Goal: Information Seeking & Learning: Learn about a topic

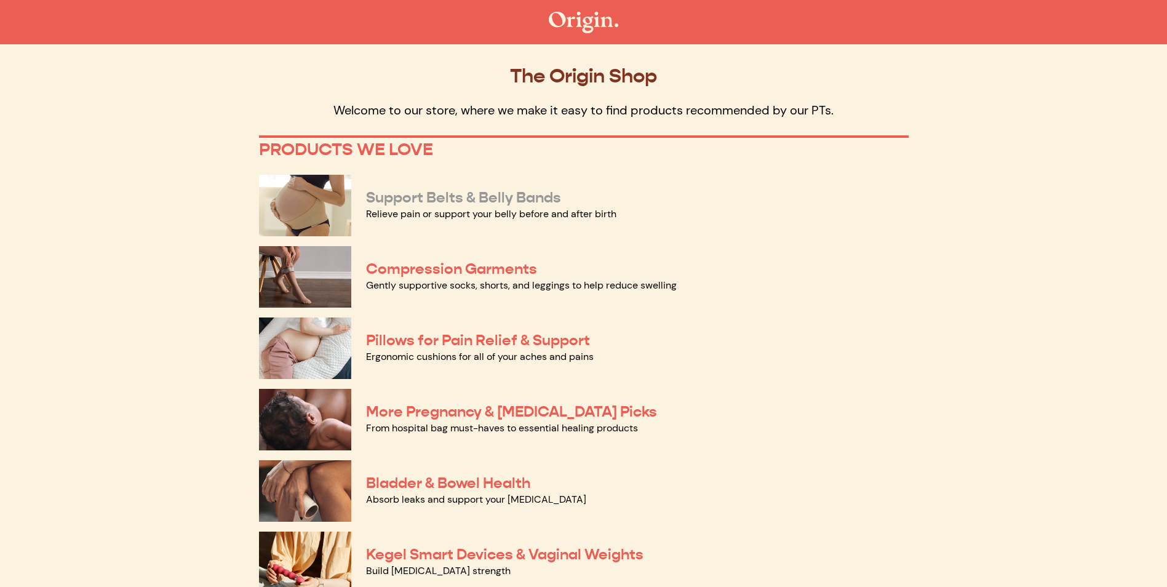
click at [494, 193] on link "Support Belts & Belly Bands" at bounding box center [463, 197] width 195 height 18
click at [465, 410] on link "More Pregnancy & Postpartum Picks" at bounding box center [511, 411] width 291 height 18
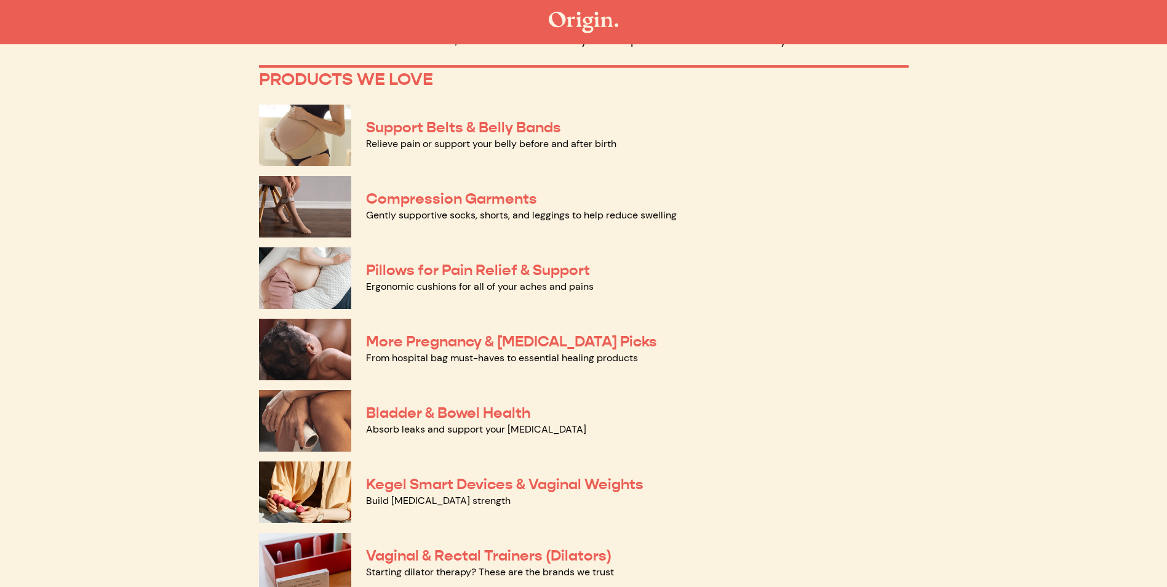
scroll to position [123, 0]
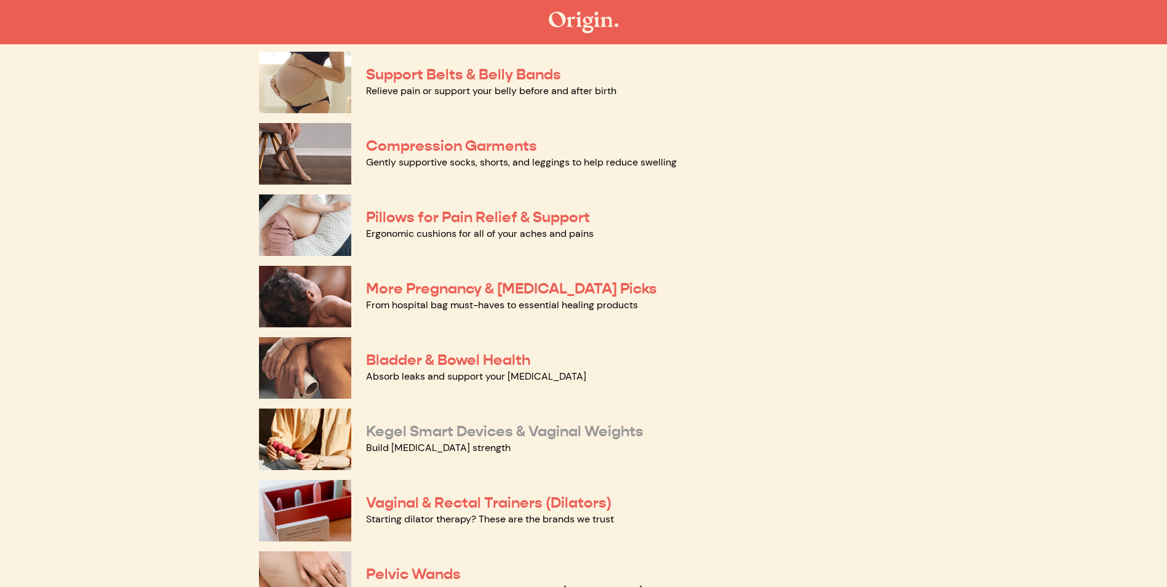
click at [423, 432] on link "Kegel Smart Devices & Vaginal Weights" at bounding box center [505, 431] width 278 height 18
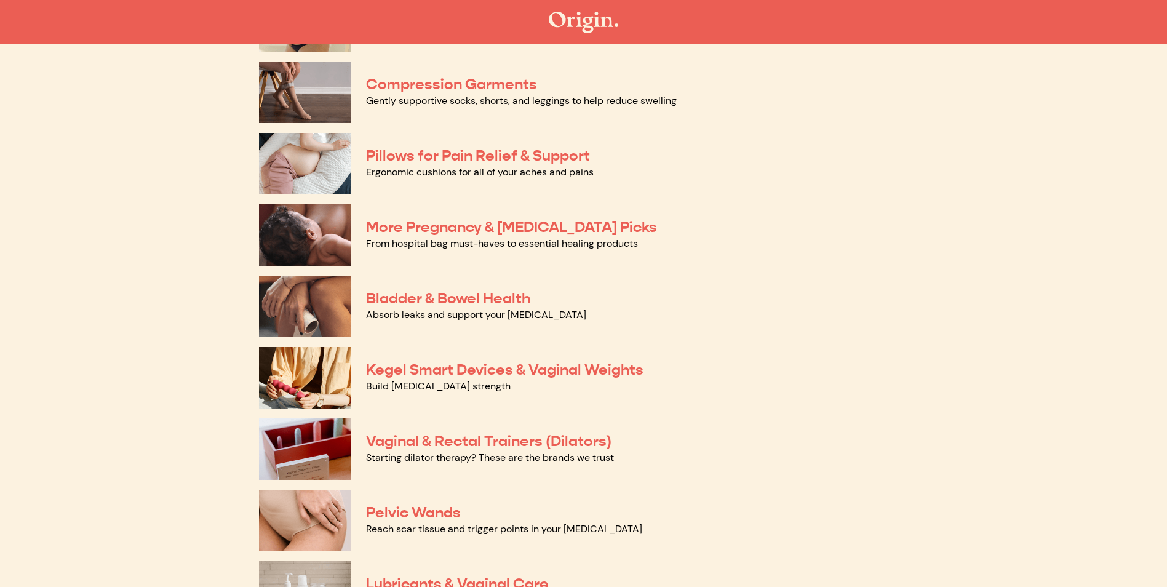
scroll to position [308, 0]
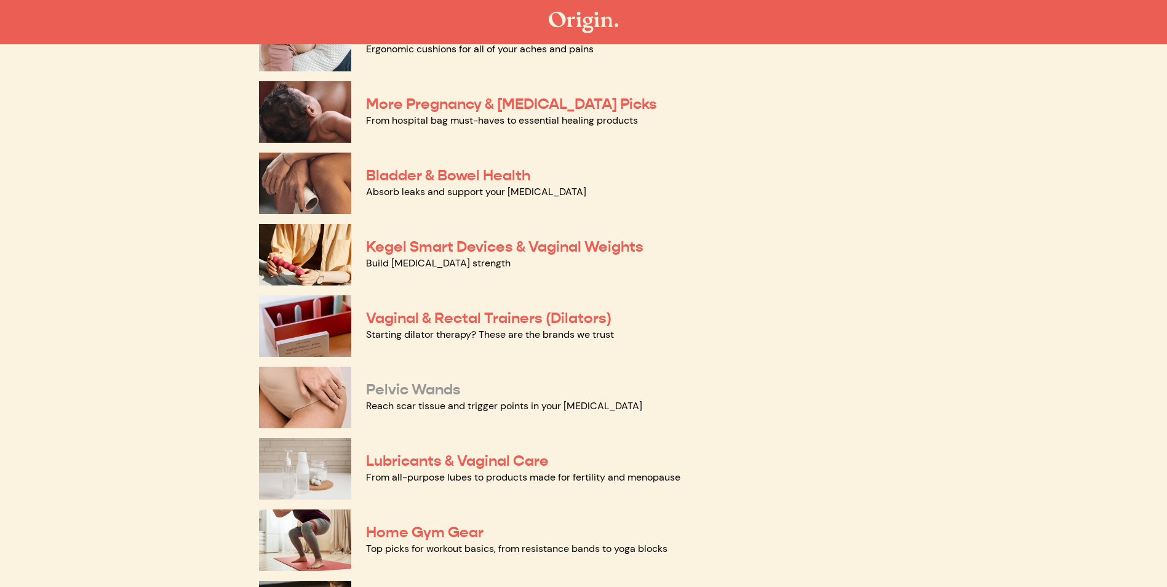
click at [401, 384] on link "Pelvic Wands" at bounding box center [413, 389] width 95 height 18
click at [421, 321] on link "Vaginal & Rectal Trainers (Dilators)" at bounding box center [489, 318] width 246 height 18
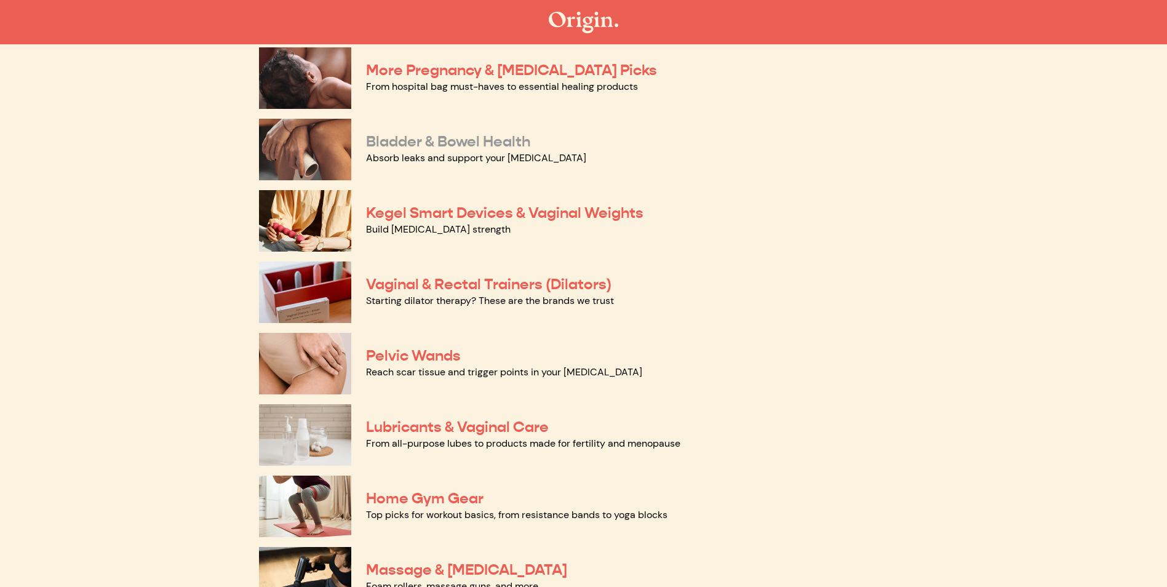
scroll to position [143, 0]
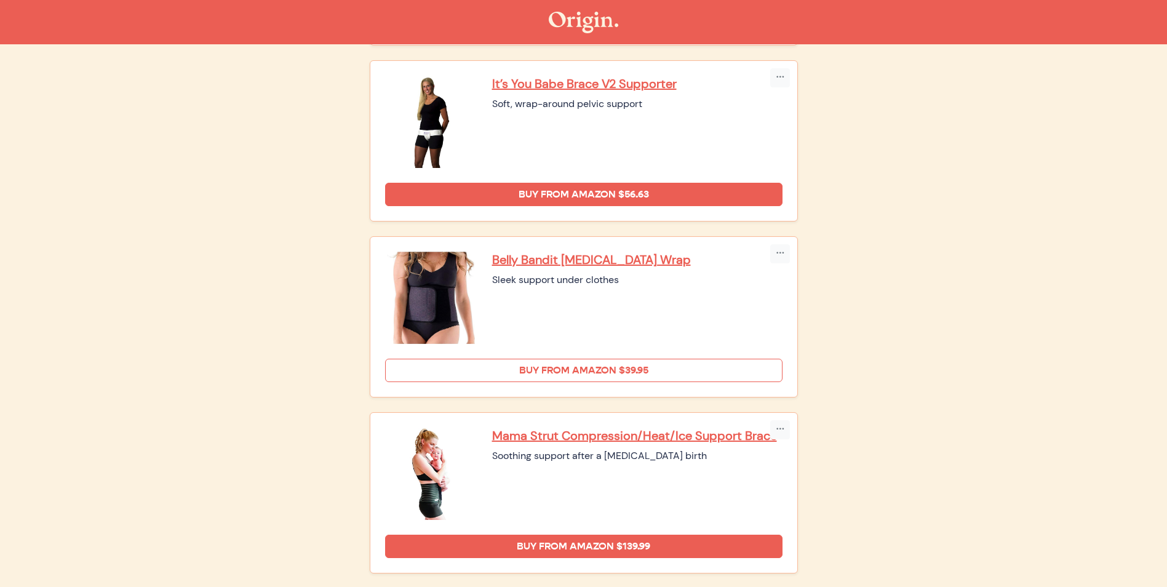
scroll to position [793, 0]
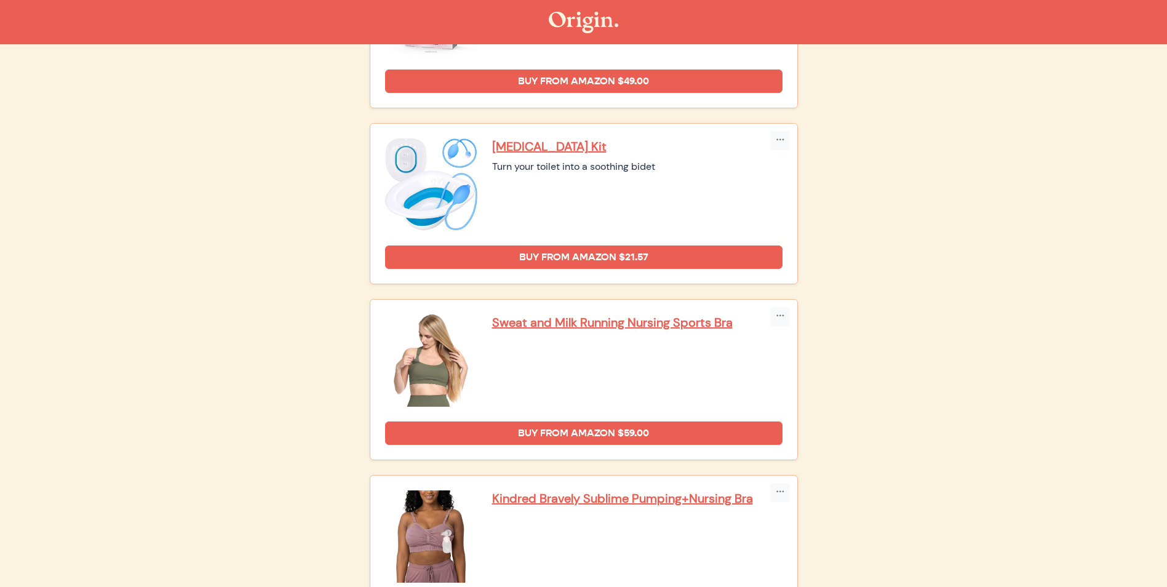
scroll to position [2462, 0]
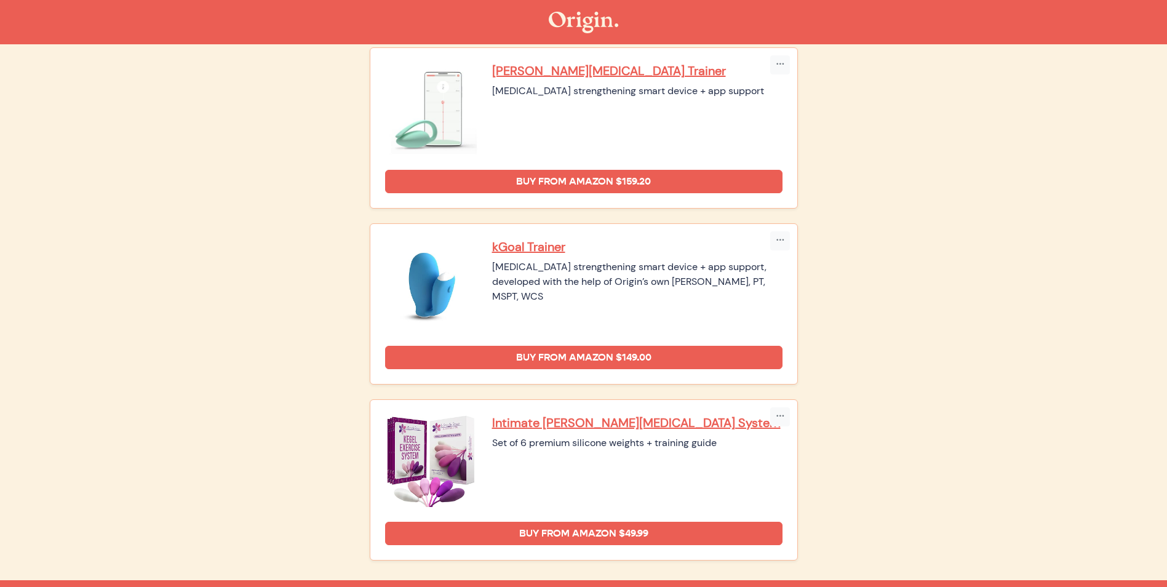
scroll to position [62, 0]
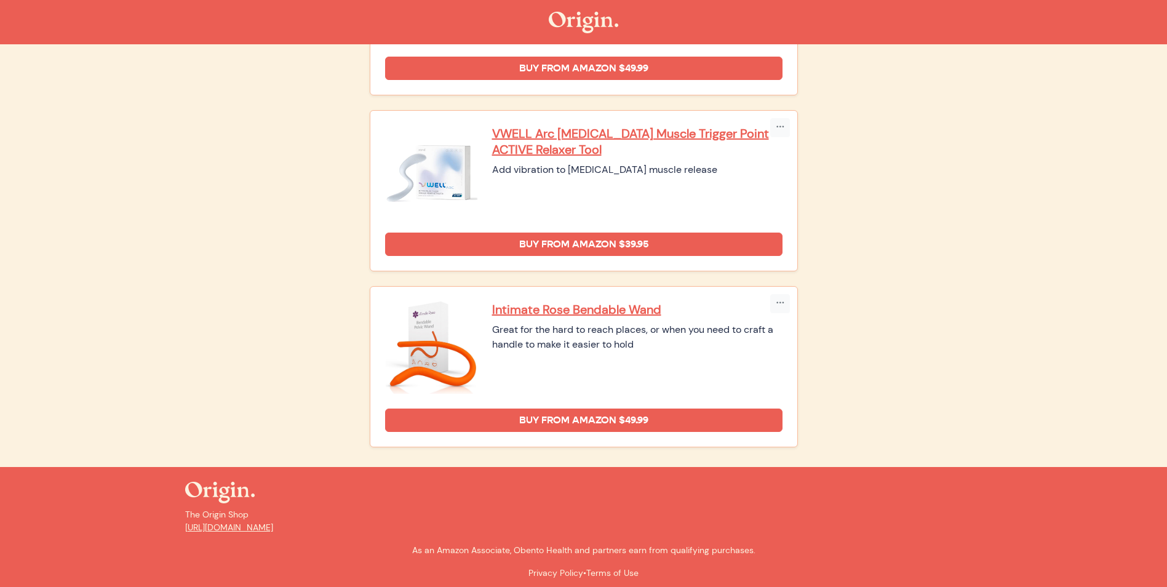
scroll to position [601, 0]
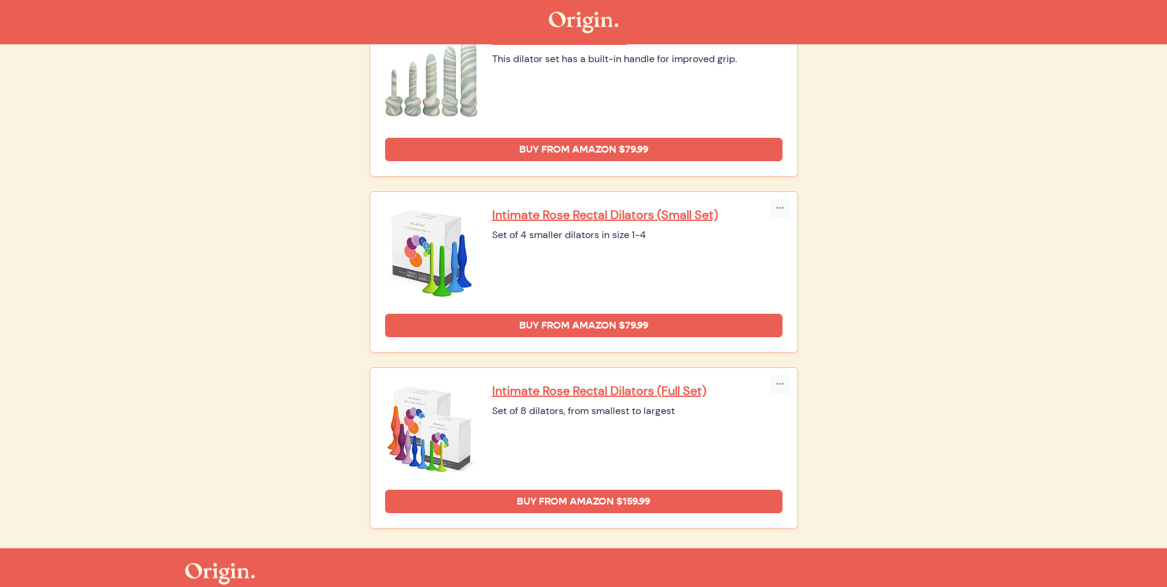
scroll to position [1497, 0]
